Goal: Transaction & Acquisition: Subscribe to service/newsletter

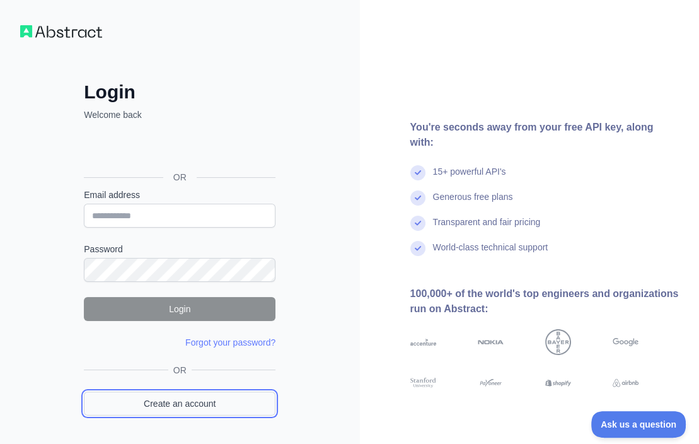
click at [202, 401] on link "Create an account" at bounding box center [180, 403] width 192 height 24
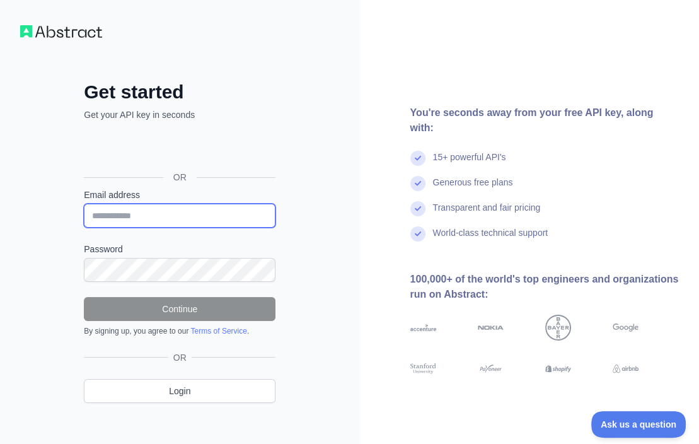
click at [169, 215] on input "Email address" at bounding box center [180, 216] width 192 height 24
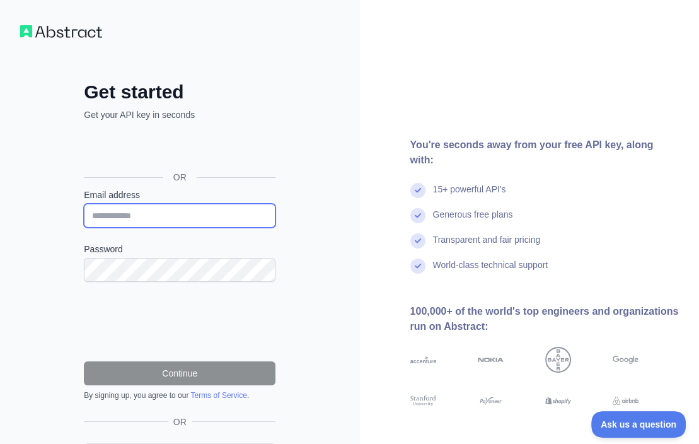
click at [169, 215] on input "Email address" at bounding box center [180, 216] width 192 height 24
paste input "**********"
type input "**********"
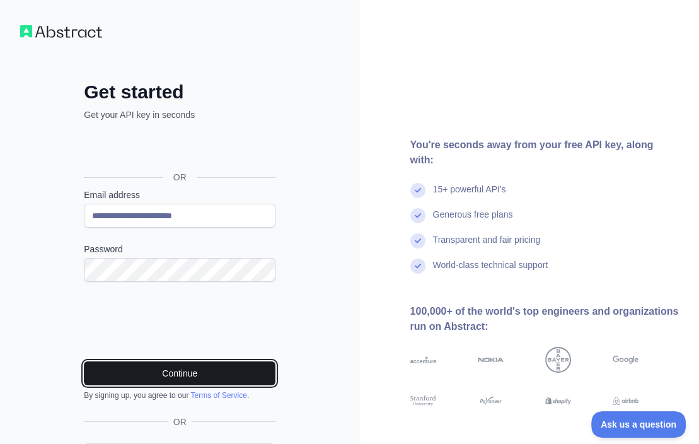
click at [268, 369] on button "Continue" at bounding box center [180, 373] width 192 height 24
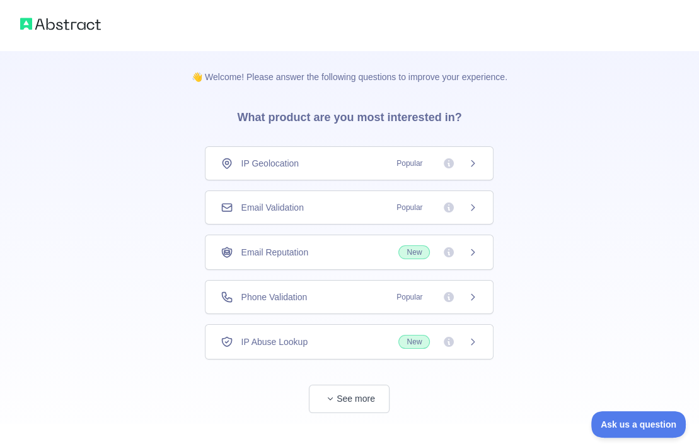
click at [345, 201] on div "Email Validation Popular" at bounding box center [349, 207] width 257 height 13
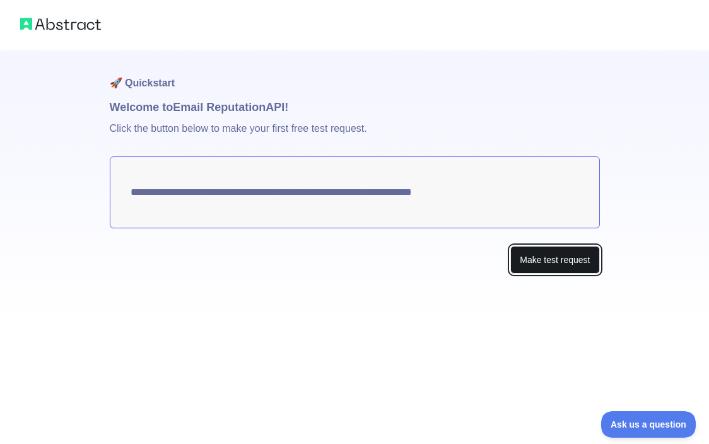
click at [588, 259] on button "Make test request" at bounding box center [554, 260] width 89 height 28
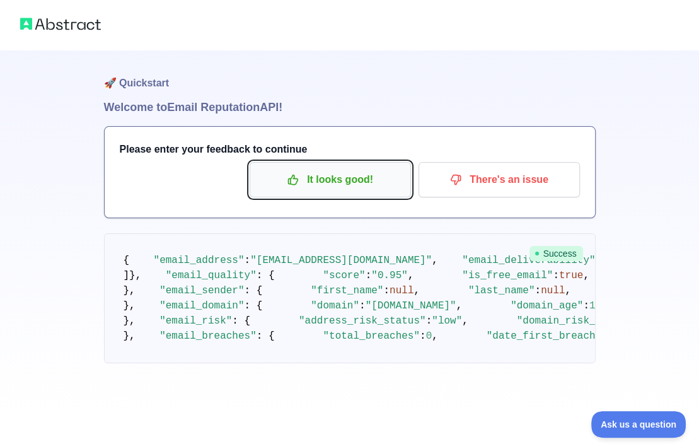
click at [390, 178] on p "It looks good!" at bounding box center [330, 179] width 142 height 21
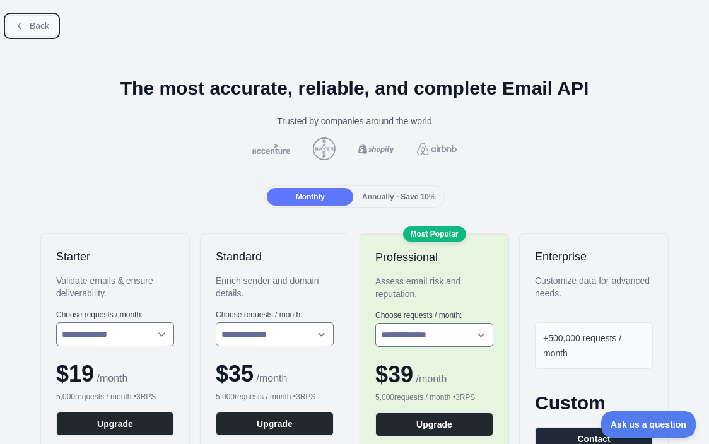
click at [34, 26] on span "Back" at bounding box center [40, 26] width 20 height 10
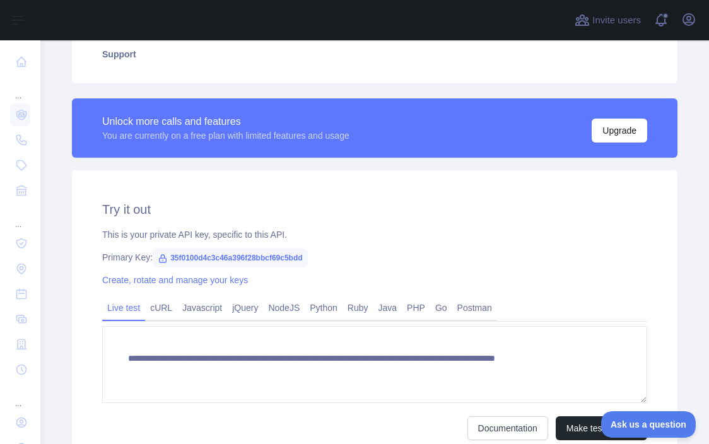
scroll to position [315, 0]
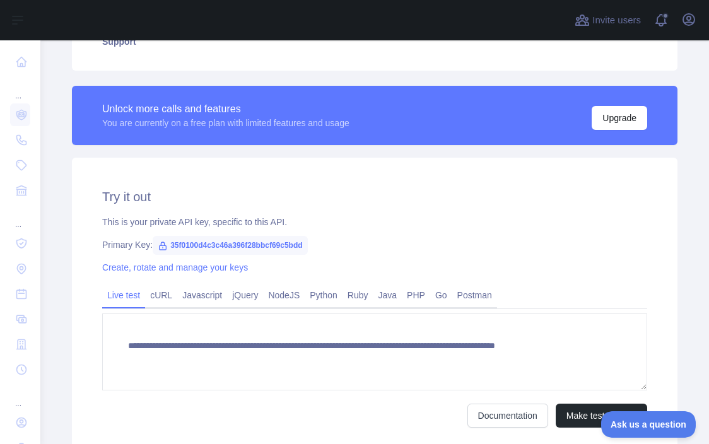
click at [246, 243] on span "35f0100d4c3c46a396f28bbcf69c5bdd" at bounding box center [230, 245] width 154 height 19
copy span "35f0100d4c3c46a396f28bbcf69c5bdd"
